Goal: Use online tool/utility: Utilize a website feature to perform a specific function

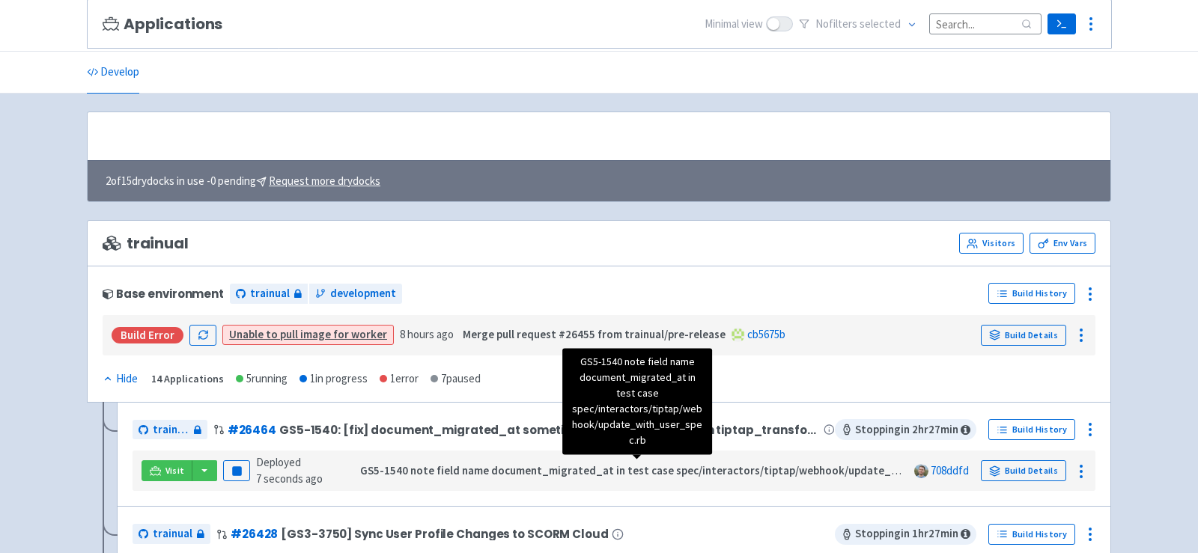
scroll to position [171, 0]
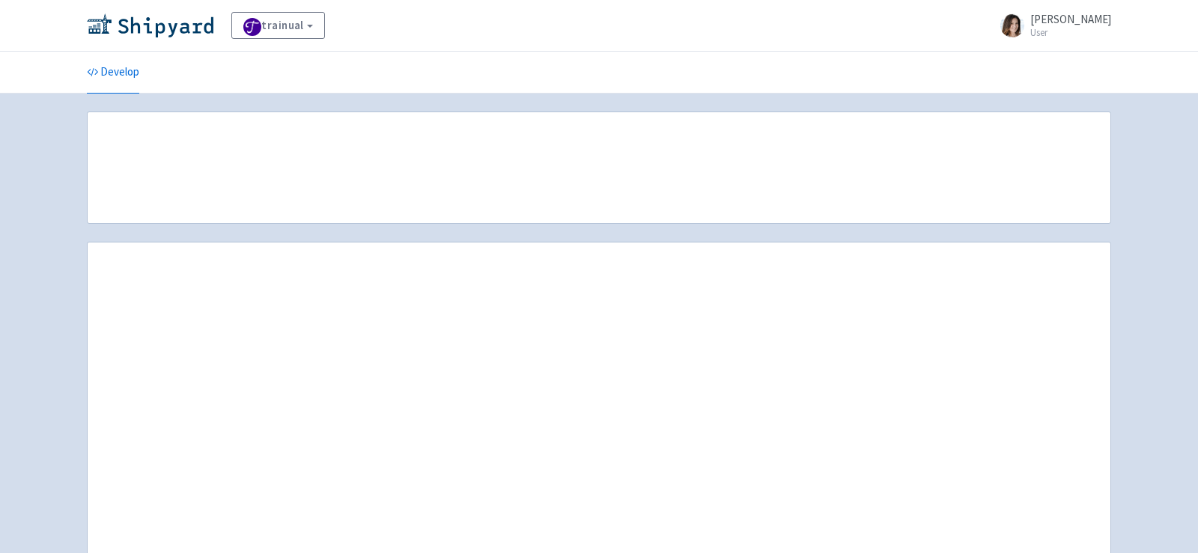
scroll to position [171, 0]
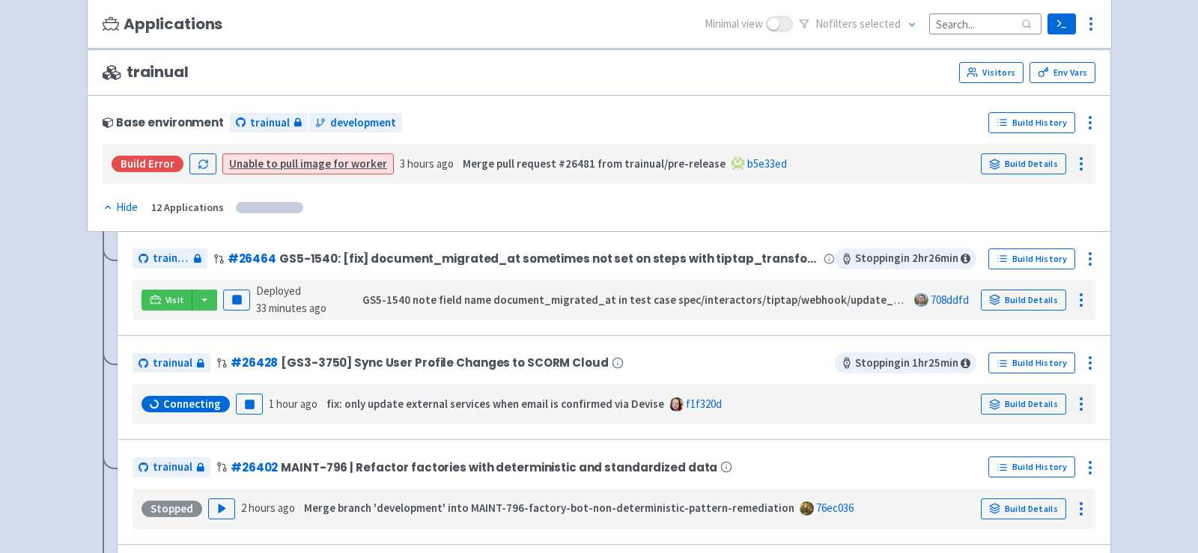
click at [970, 34] on div "No filter s selected" at bounding box center [920, 24] width 243 height 23
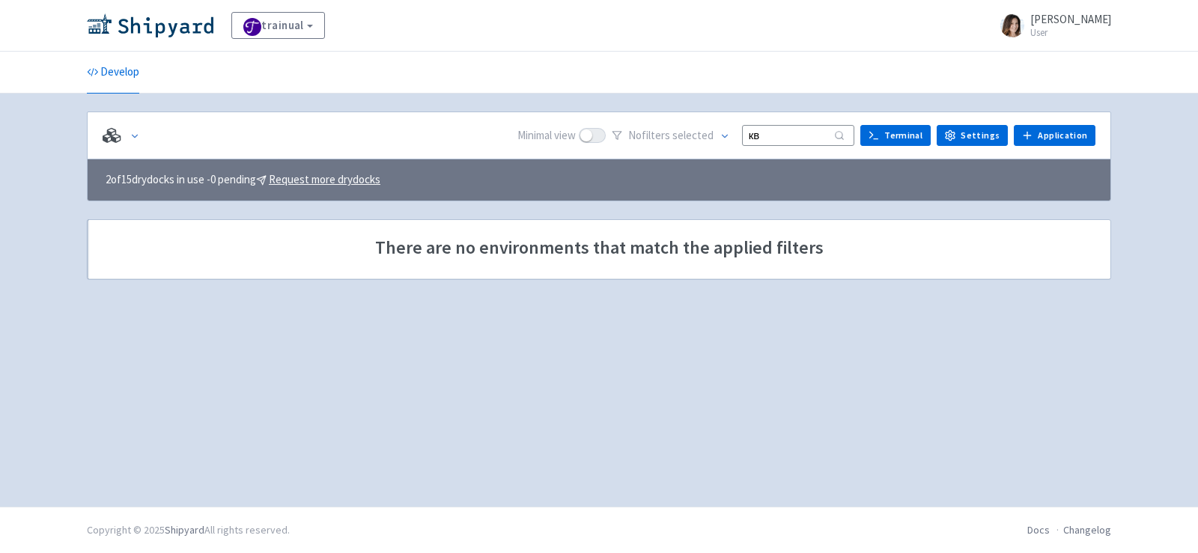
type input "к"
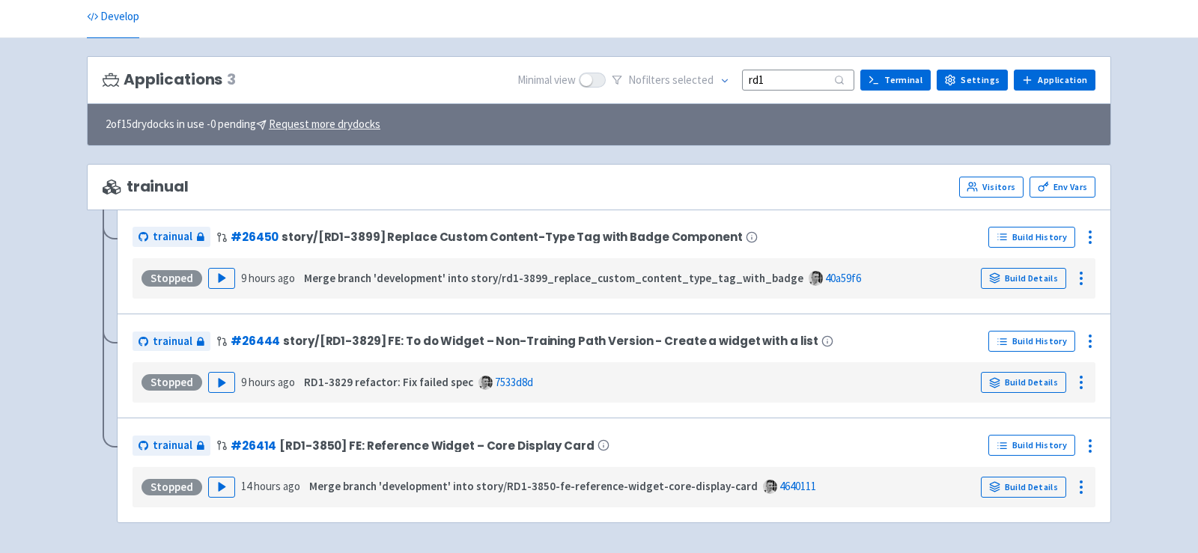
scroll to position [58, 0]
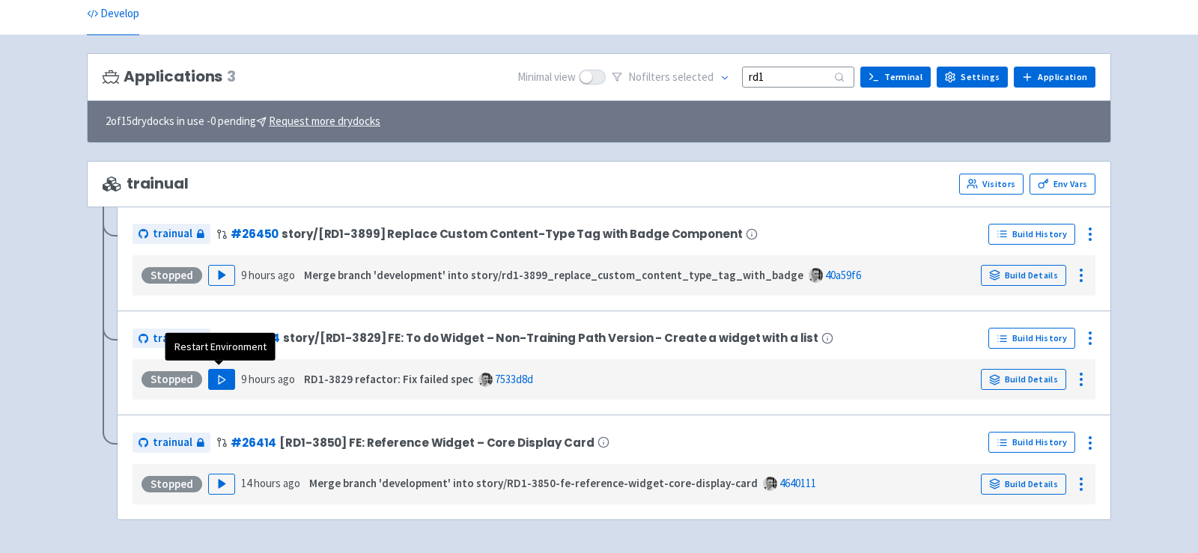
type input "rd1"
click at [224, 374] on icon "button" at bounding box center [221, 379] width 11 height 11
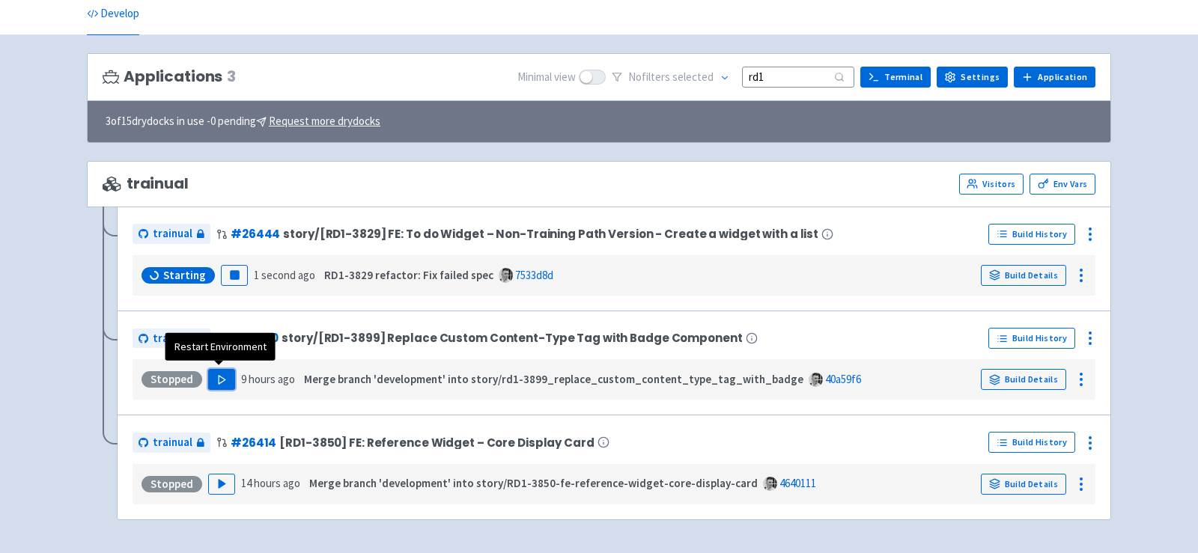
click at [223, 379] on icon "button" at bounding box center [221, 379] width 11 height 11
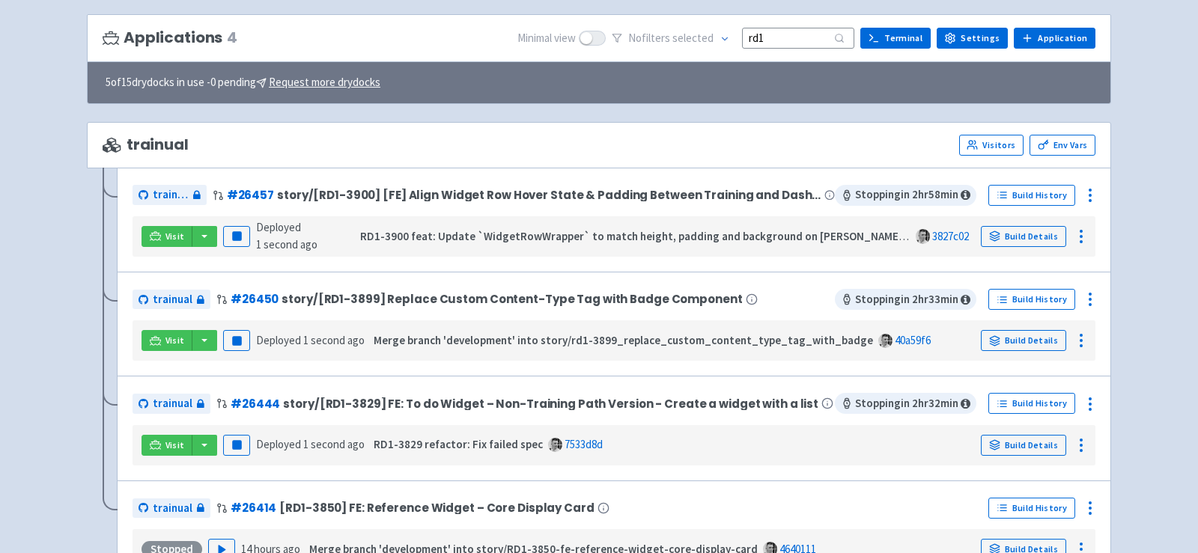
scroll to position [101, 0]
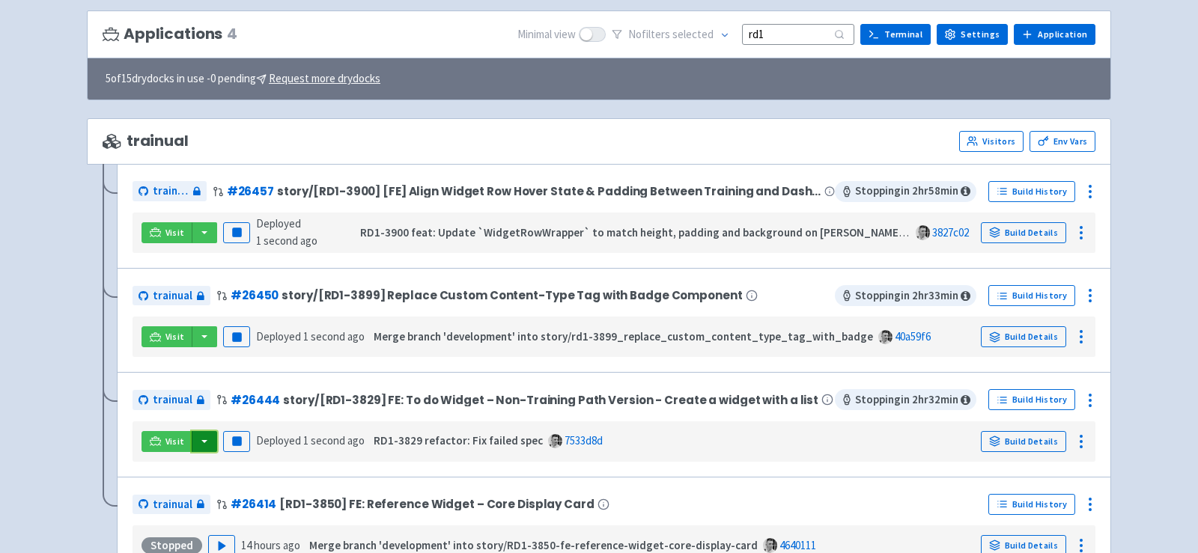
click at [203, 439] on button "button" at bounding box center [204, 441] width 25 height 21
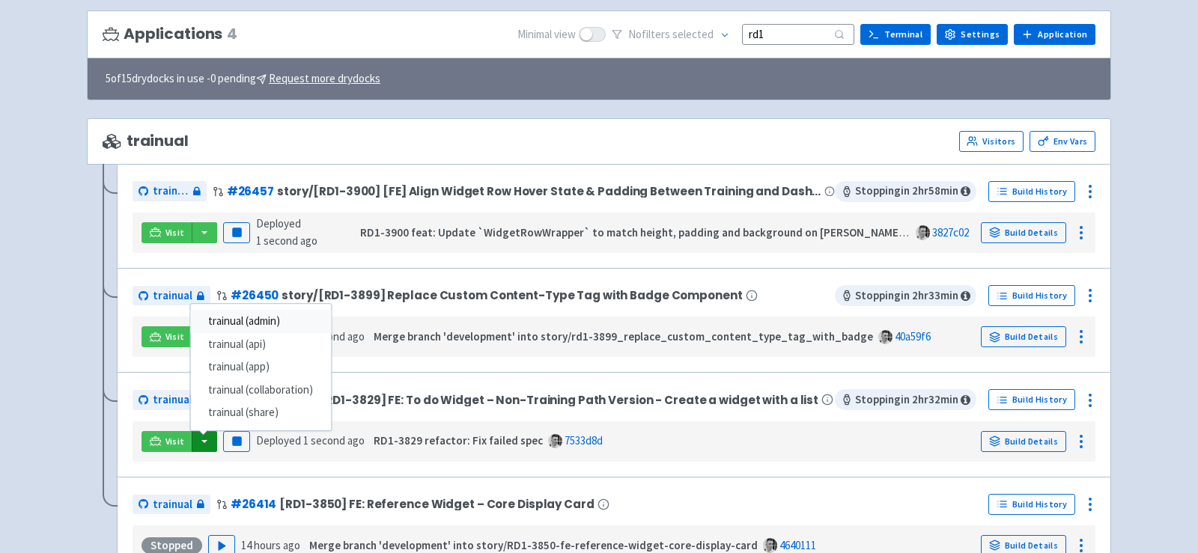
click at [290, 320] on link "trainual (admin)" at bounding box center [260, 321] width 141 height 23
